Goal: Task Accomplishment & Management: Manage account settings

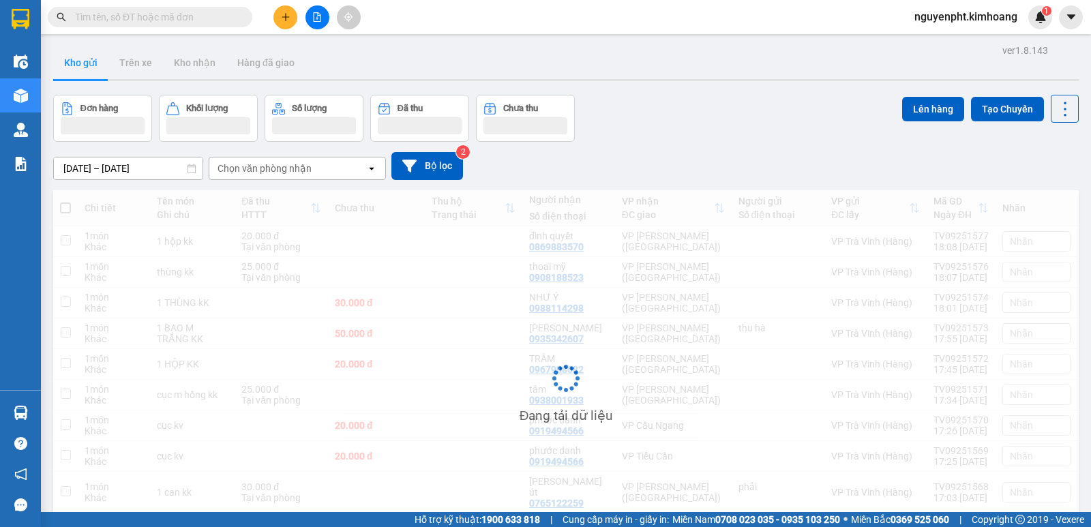
click at [951, 15] on span "nguyenpht.kimhoang" at bounding box center [965, 16] width 125 height 17
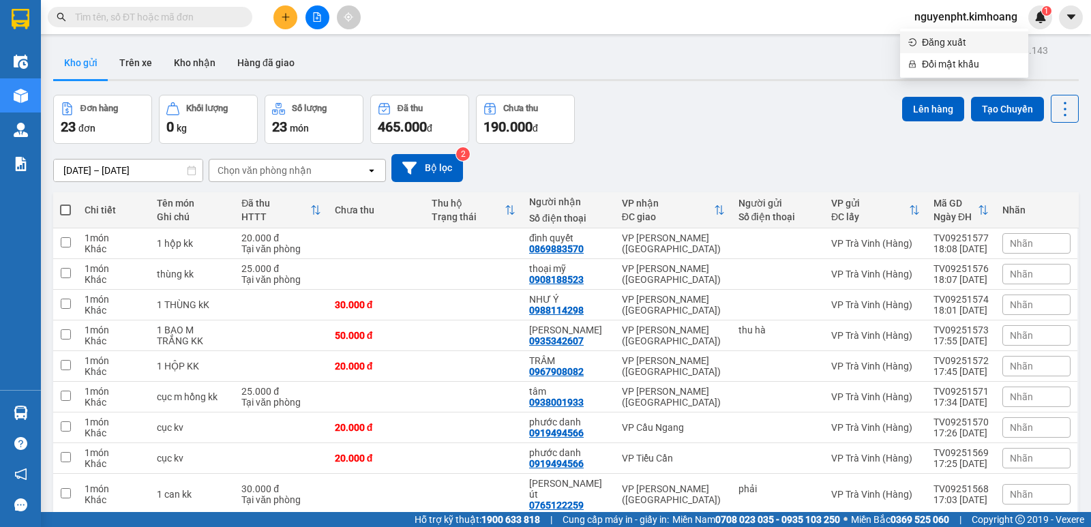
click at [944, 38] on span "Đăng xuất" at bounding box center [971, 42] width 98 height 15
